Goal: Information Seeking & Learning: Learn about a topic

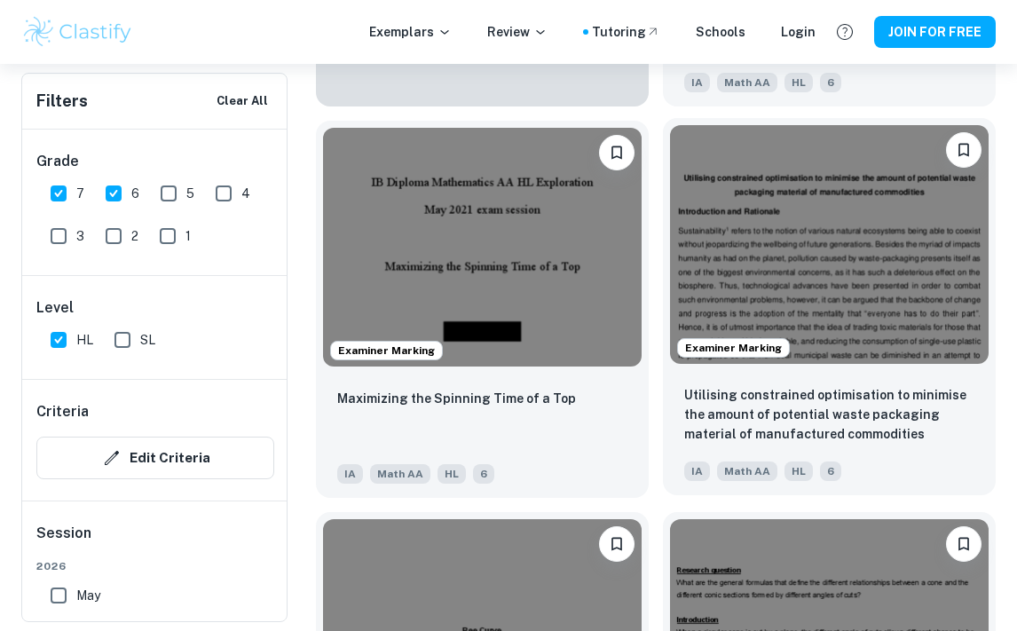
scroll to position [14650, 0]
click at [785, 362] on img at bounding box center [829, 244] width 319 height 239
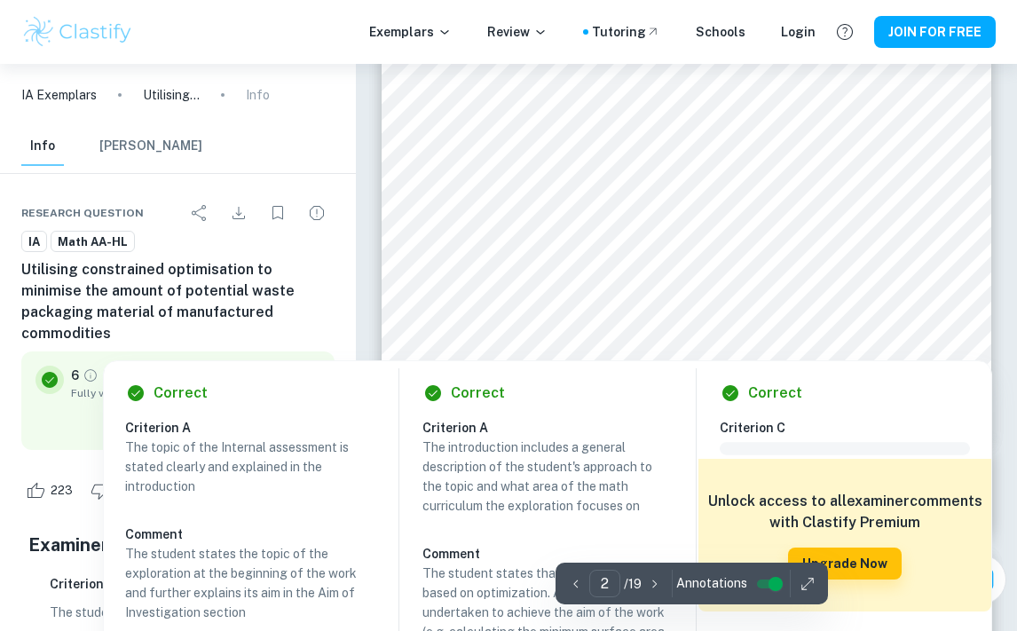
scroll to position [778, 1]
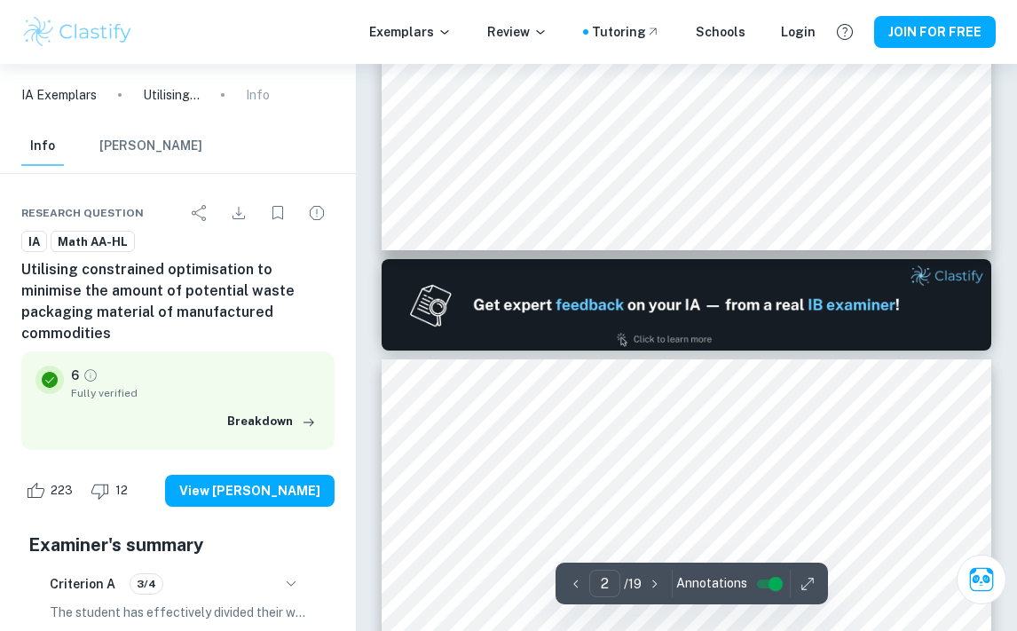
type input "1"
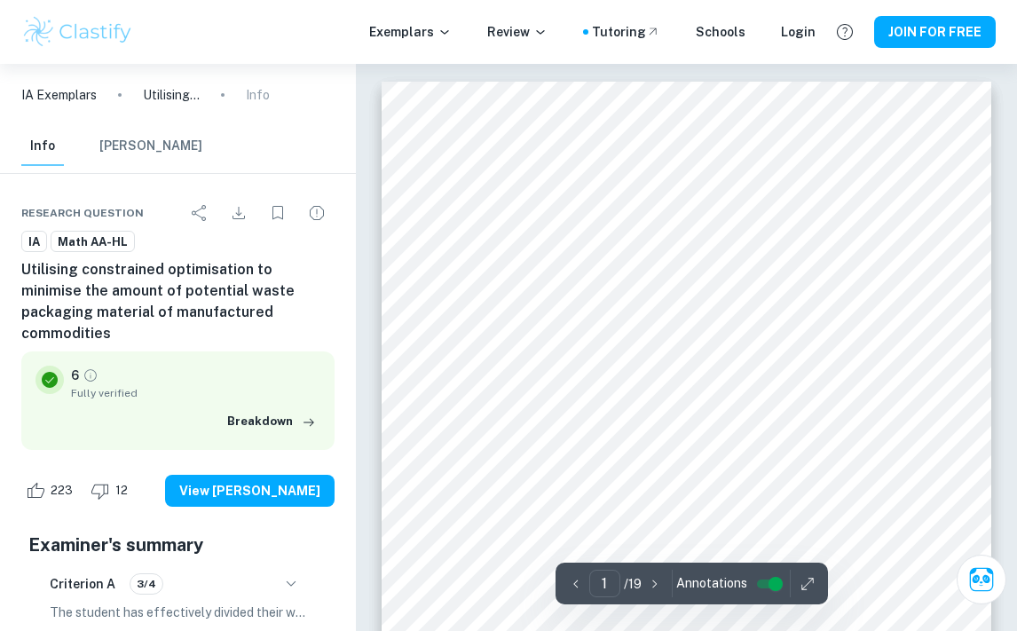
scroll to position [0, 0]
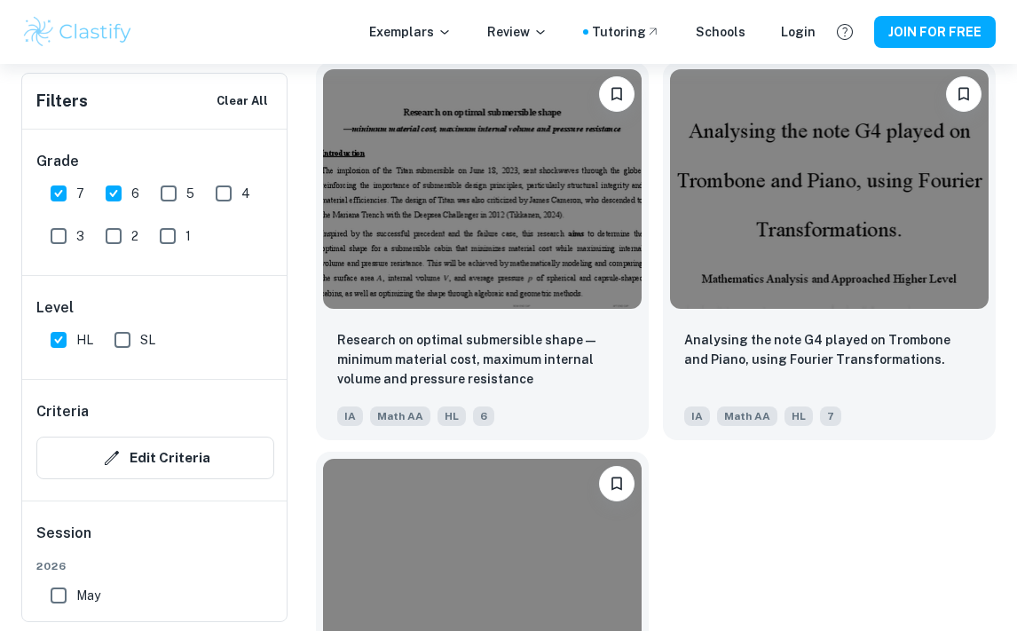
scroll to position [27633, 0]
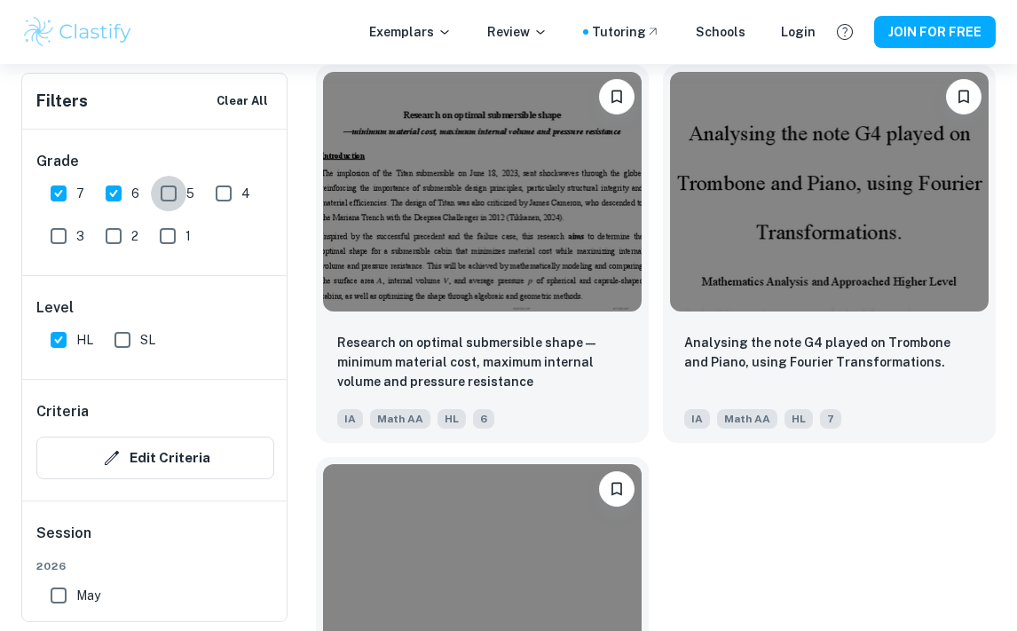
click at [181, 192] on input "5" at bounding box center [169, 194] width 36 height 36
checkbox input "true"
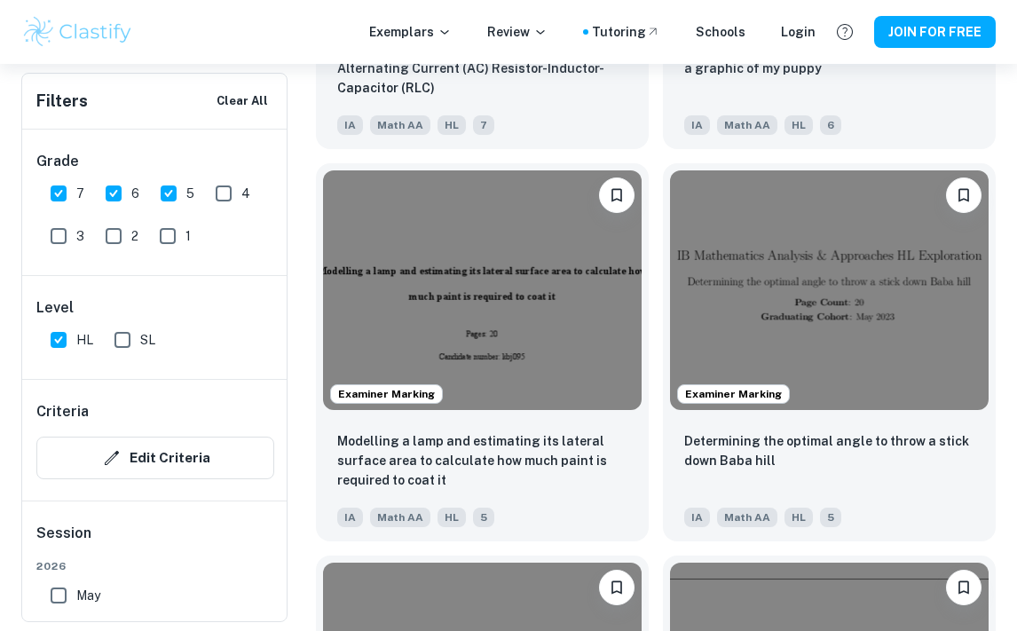
scroll to position [8730, 0]
click at [800, 154] on div "Examiner Marking Determining the optimal angle to throw a stick down Baba hill …" at bounding box center [822, 346] width 347 height 392
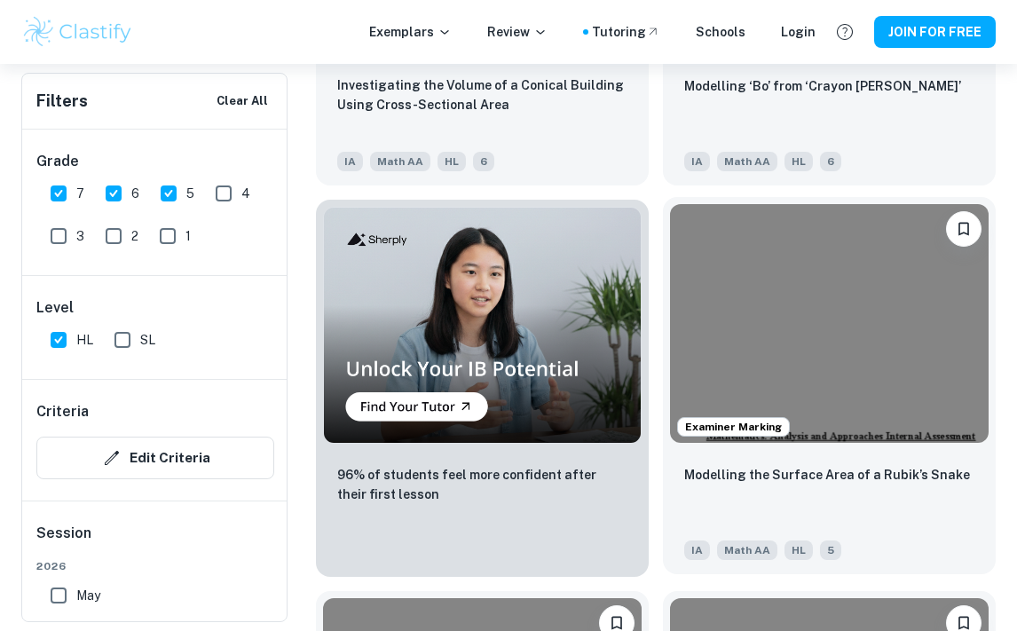
scroll to position [7909, 0]
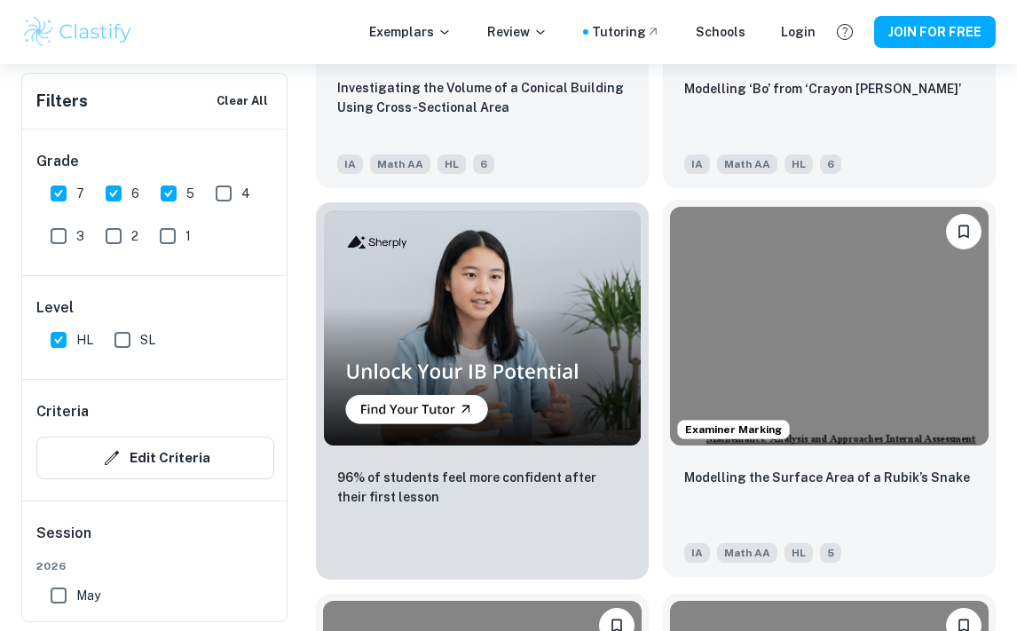
click at [838, 297] on img at bounding box center [829, 326] width 319 height 239
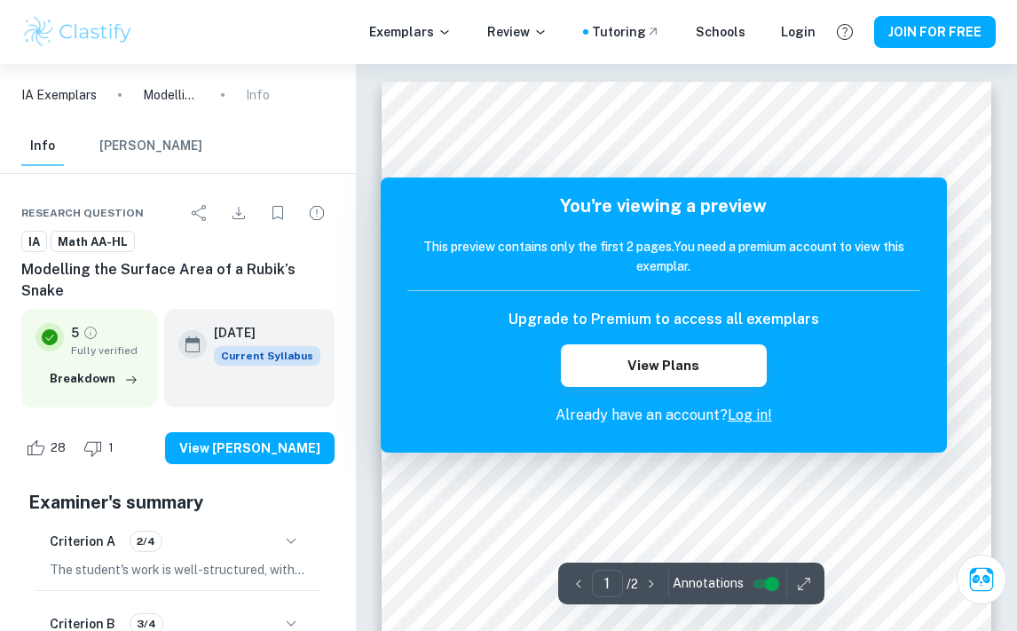
scroll to position [6, 0]
click at [653, 585] on icon "button" at bounding box center [651, 584] width 4 height 8
click at [576, 580] on icon "button" at bounding box center [579, 584] width 18 height 18
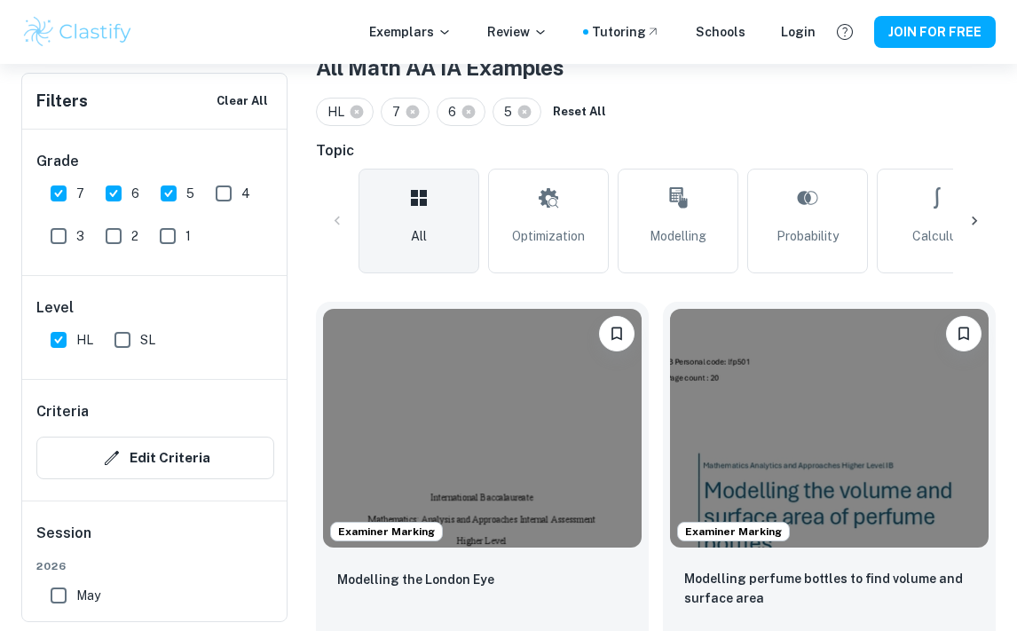
scroll to position [368, 0]
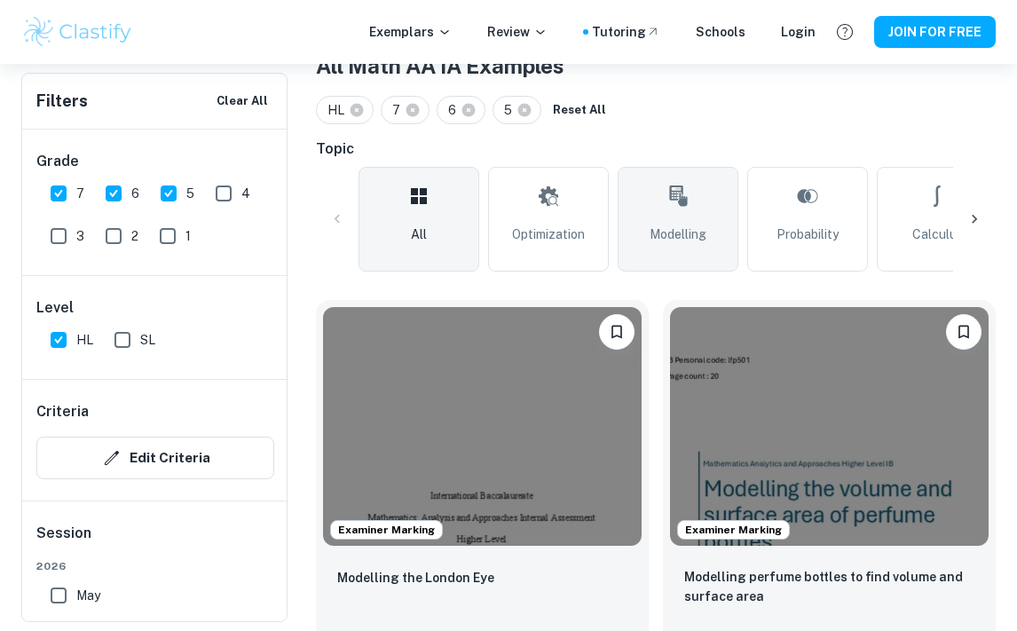
click at [658, 209] on link "Modelling" at bounding box center [678, 219] width 121 height 105
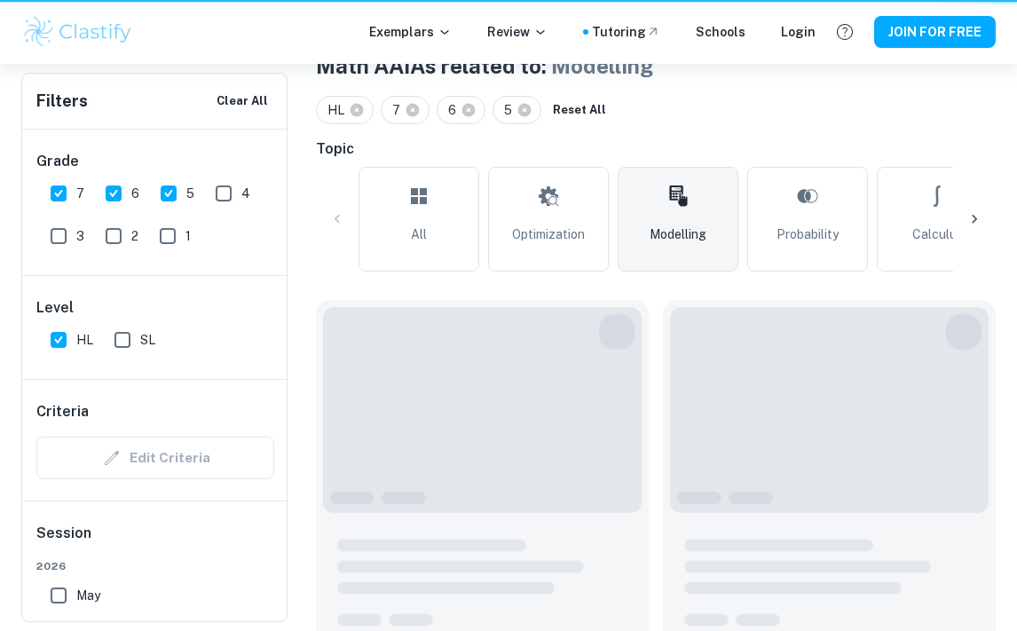
type input "Modelling"
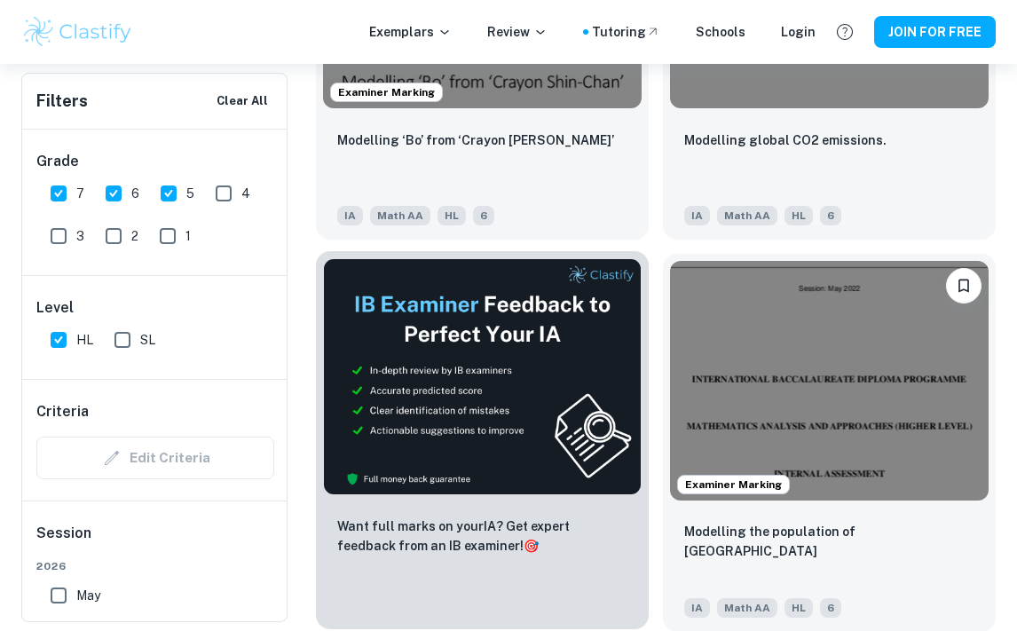
scroll to position [569, 0]
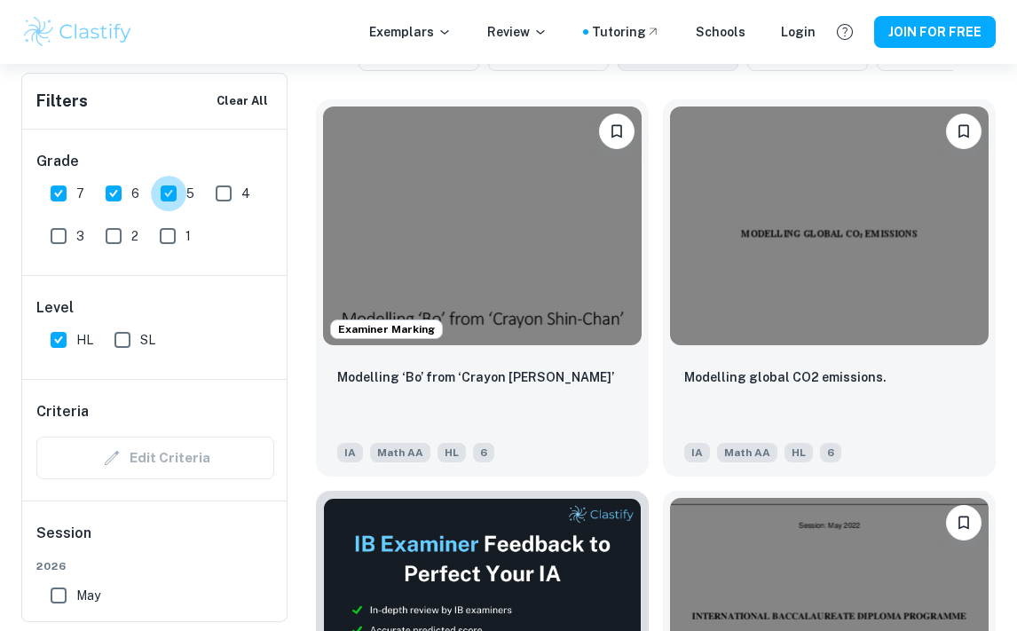
click at [182, 197] on input "5" at bounding box center [169, 194] width 36 height 36
checkbox input "false"
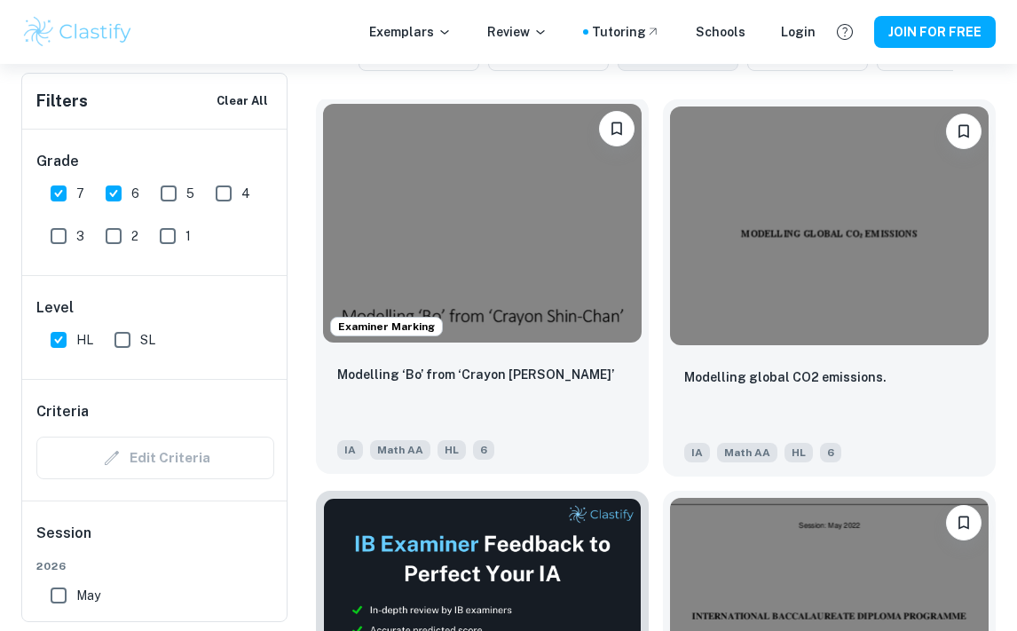
click at [573, 245] on img at bounding box center [482, 223] width 319 height 239
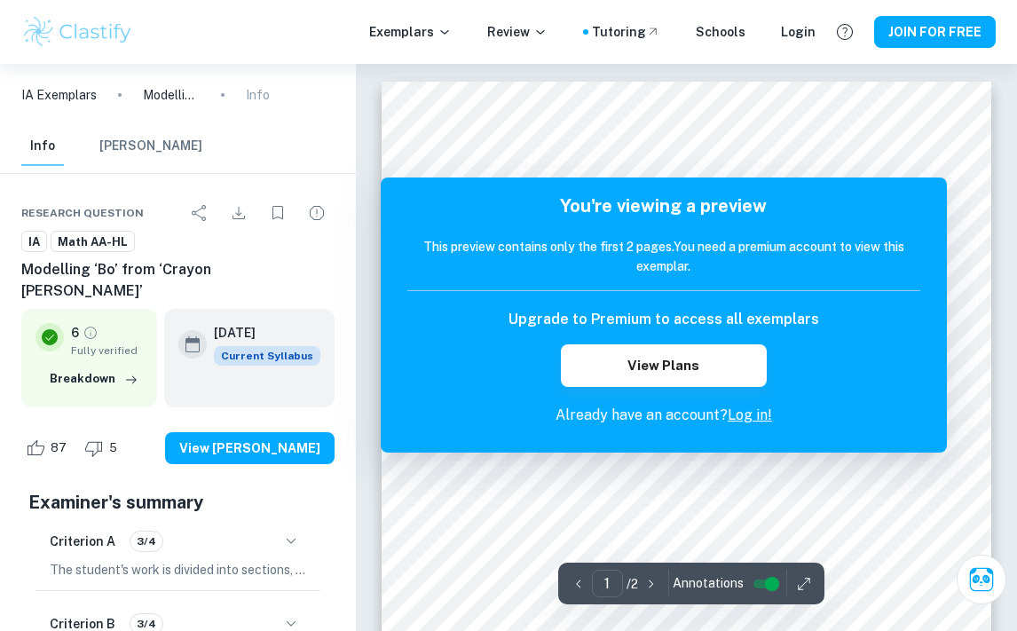
scroll to position [6, 0]
click at [242, 526] on div "Criterion A 3/4" at bounding box center [178, 541] width 257 height 30
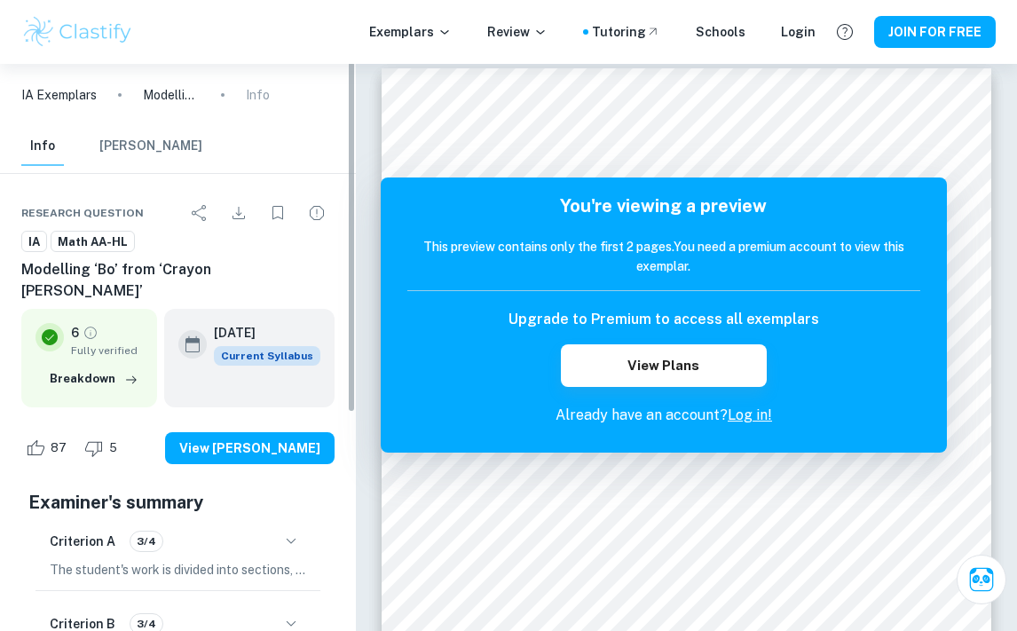
scroll to position [-1, 0]
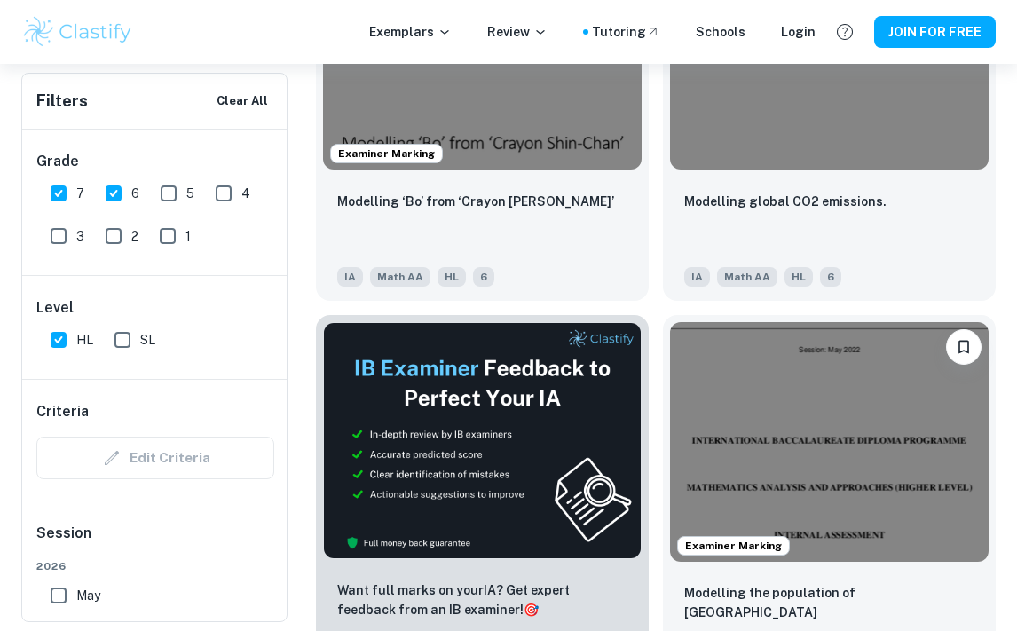
scroll to position [746, 0]
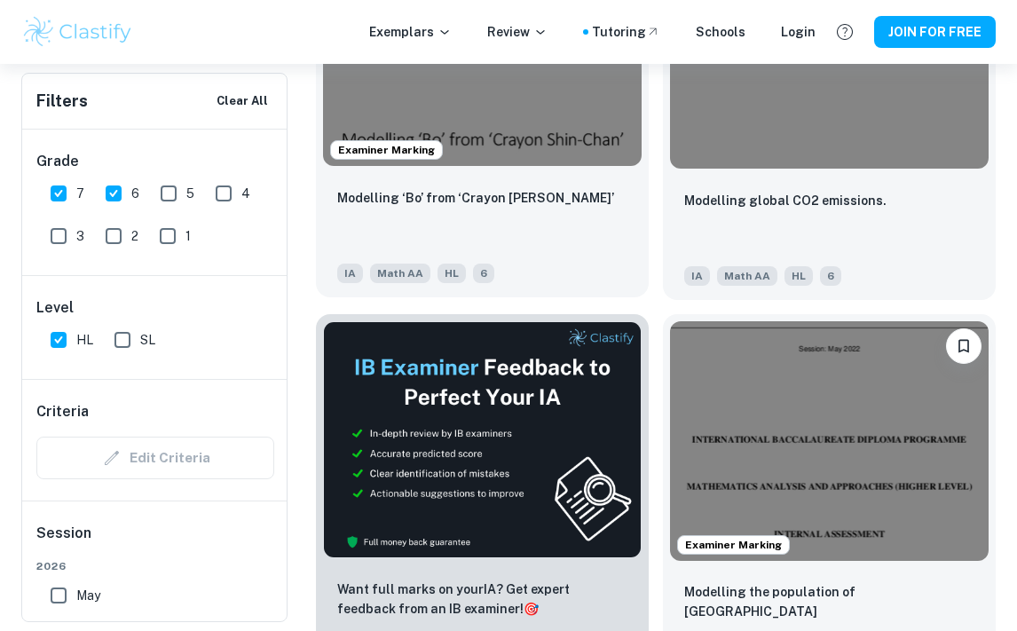
click at [476, 162] on img at bounding box center [482, 46] width 319 height 239
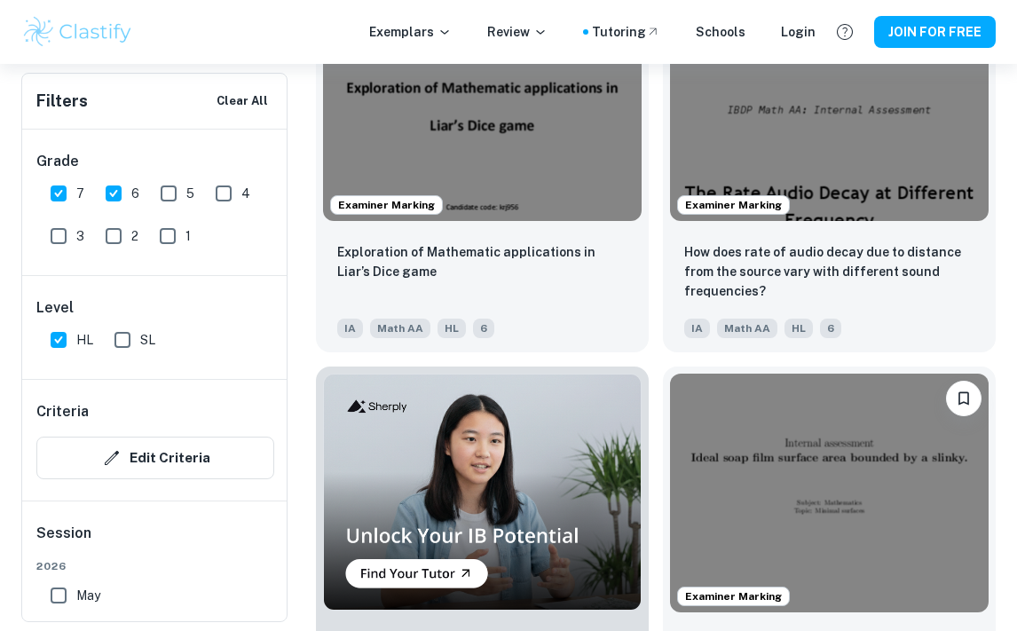
scroll to position [1552, 0]
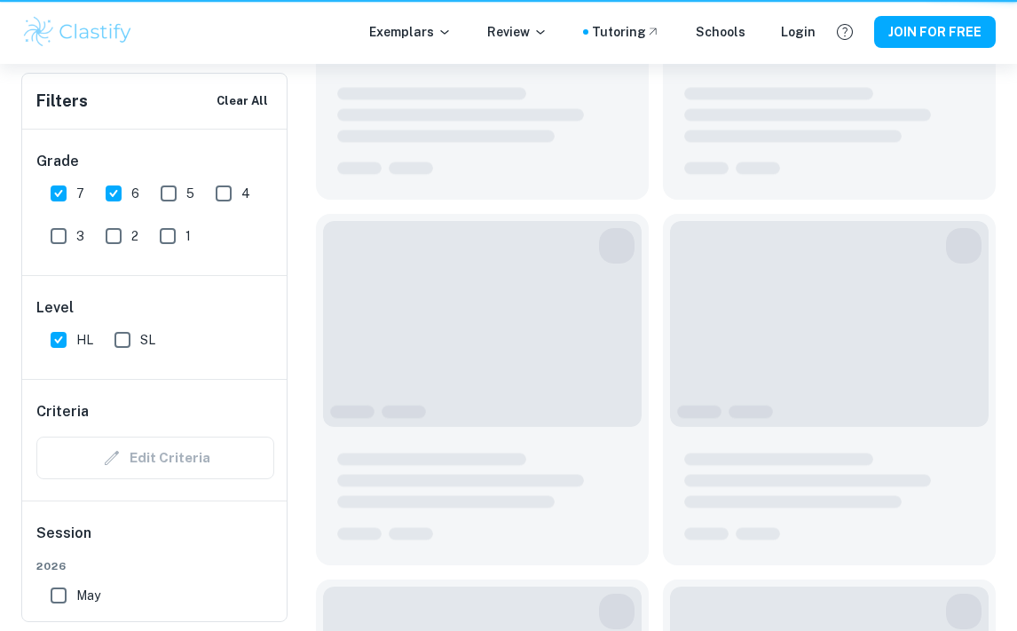
type input "Modelling"
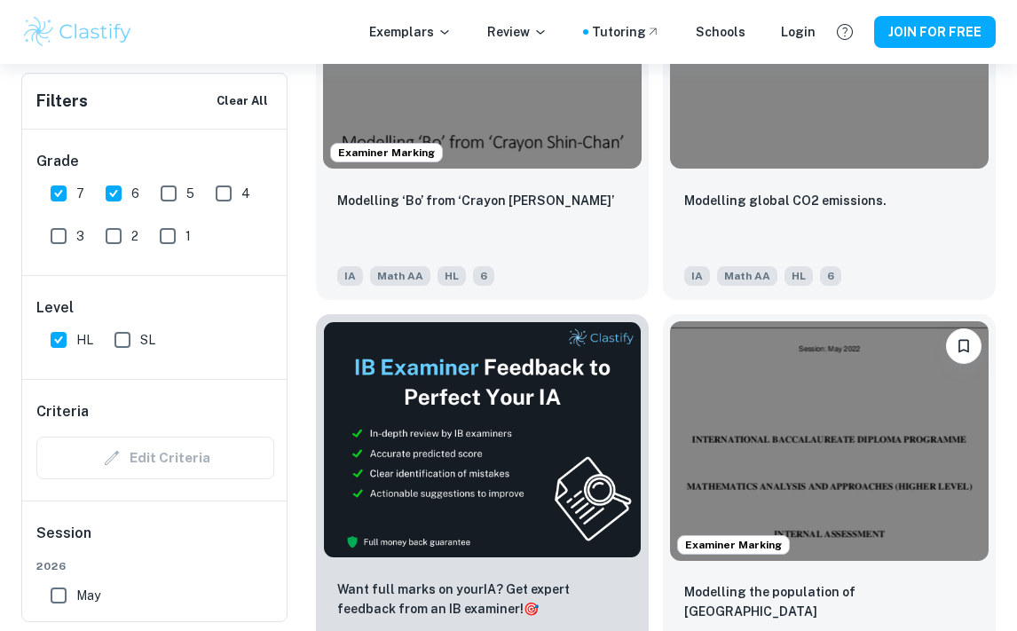
click at [481, 310] on div "Want full marks on your IA ? Get expert feedback from an IB examiner! 🎯" at bounding box center [475, 496] width 347 height 392
